Goal: Information Seeking & Learning: Learn about a topic

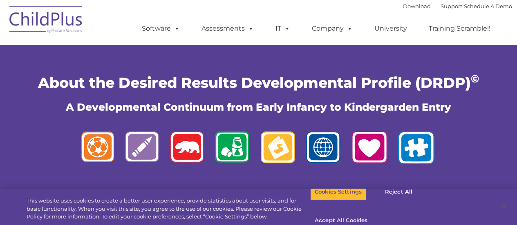
scroll to position [239, 0]
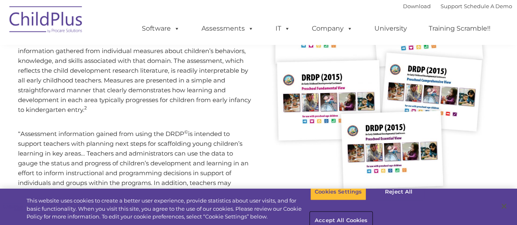
click at [372, 212] on button "Accept All Cookies" at bounding box center [341, 220] width 62 height 17
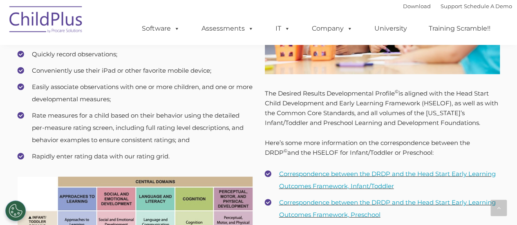
scroll to position [1006, 0]
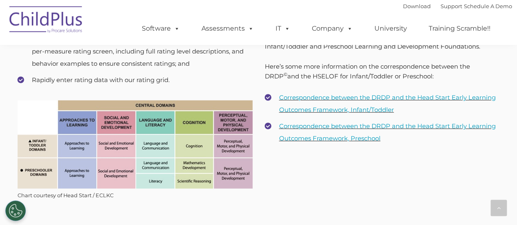
click at [158, 103] on img at bounding box center [135, 144] width 235 height 88
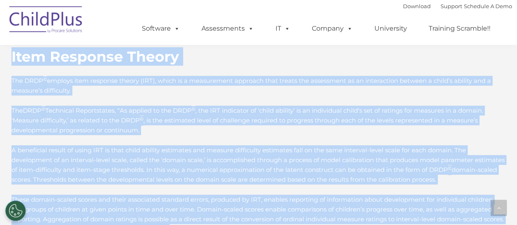
scroll to position [1225, 0]
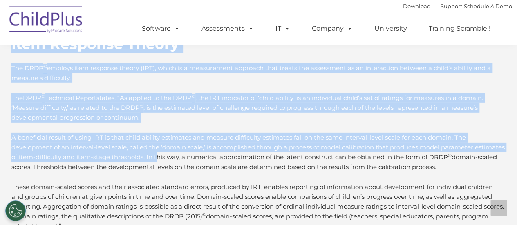
drag, startPoint x: 17, startPoint y: 65, endPoint x: 187, endPoint y: 161, distance: 195.7
click at [187, 161] on p "A beneficial result of using IRT is that child ability estimates and measure di…" at bounding box center [258, 152] width 494 height 39
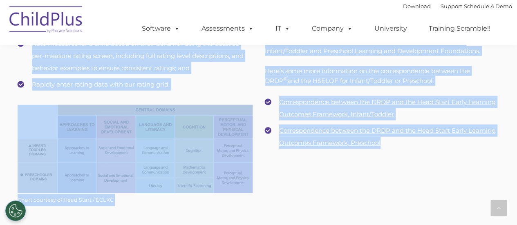
scroll to position [1014, 0]
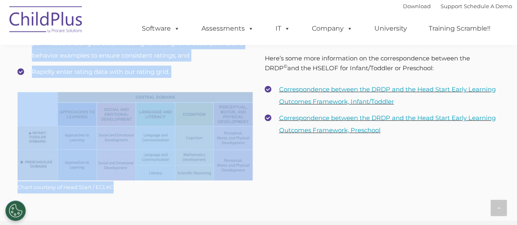
drag, startPoint x: 18, startPoint y: 94, endPoint x: 183, endPoint y: 196, distance: 193.4
click at [183, 196] on div "Standards and Framework Aligned with the DRDP © The DRDP © is organized by doma…" at bounding box center [134, 20] width 247 height 374
copy div "Standards and Framework Aligned with the DRDP © The DRDP © is organized by doma…"
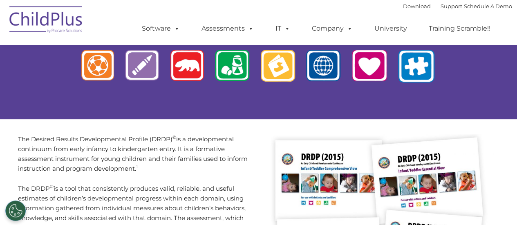
scroll to position [0, 0]
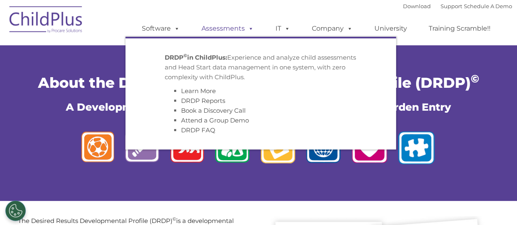
click at [225, 29] on link "Assessments" at bounding box center [227, 28] width 69 height 16
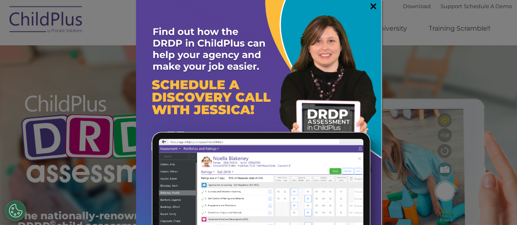
click at [368, 4] on link "×" at bounding box center [372, 6] width 9 height 8
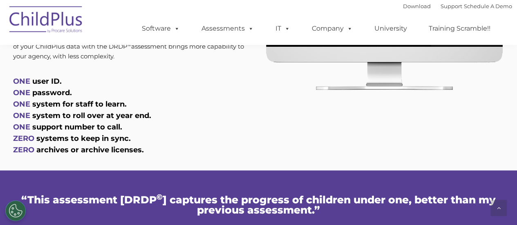
scroll to position [484, 0]
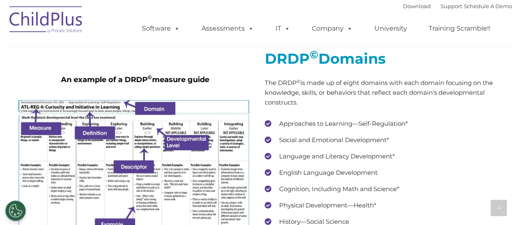
scroll to position [1535, 0]
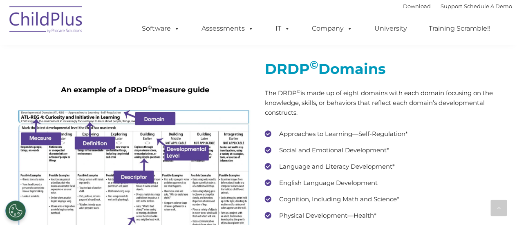
click at [108, 160] on img at bounding box center [135, 196] width 235 height 172
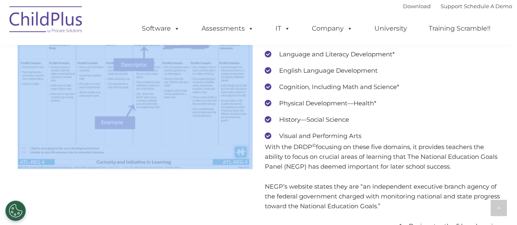
scroll to position [1664, 0]
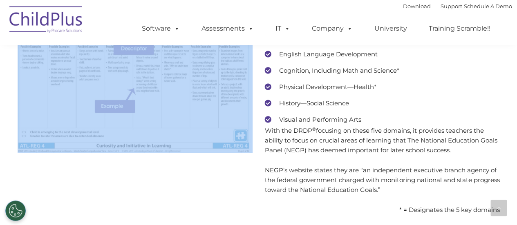
drag, startPoint x: 59, startPoint y: 87, endPoint x: 178, endPoint y: 209, distance: 170.4
click at [178, 209] on div "An example of a DRDP © measure guide DRDP © Domains The DRDP © is made up of ei…" at bounding box center [258, 75] width 494 height 308
copy div "An example of a DRDP © measure guide"
